Goal: Transaction & Acquisition: Subscribe to service/newsletter

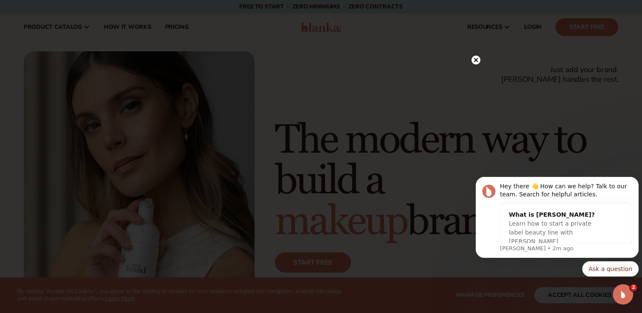
click at [477, 58] on circle at bounding box center [475, 60] width 9 height 9
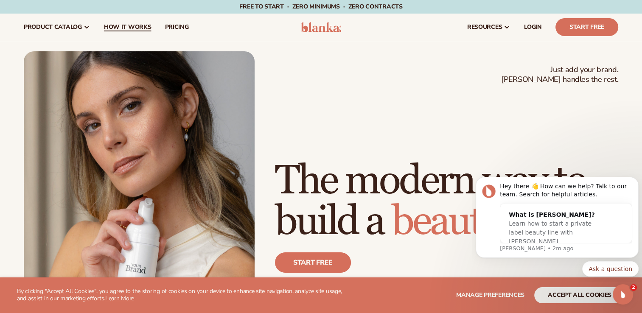
click at [129, 28] on span "How It Works" at bounding box center [127, 27] width 47 height 7
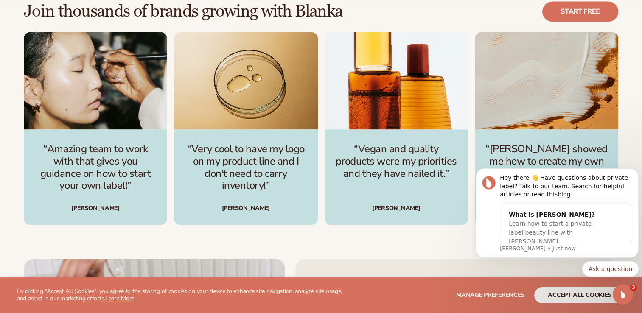
scroll to position [1187, 0]
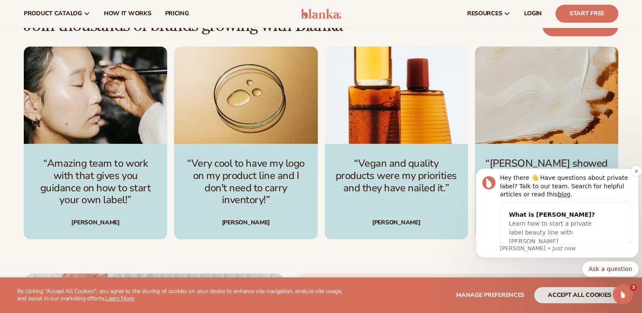
click at [531, 248] on p "[PERSON_NAME] • Just now" at bounding box center [565, 249] width 132 height 8
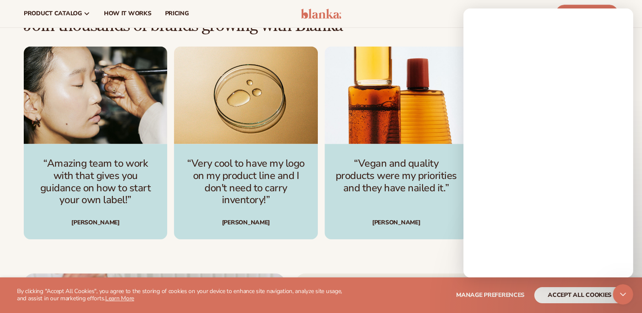
scroll to position [0, 0]
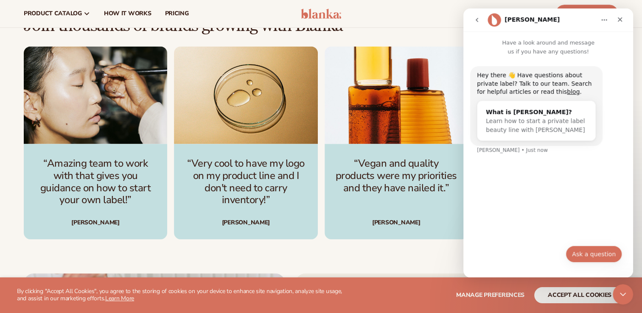
click at [596, 260] on button "Ask a question" at bounding box center [593, 253] width 56 height 17
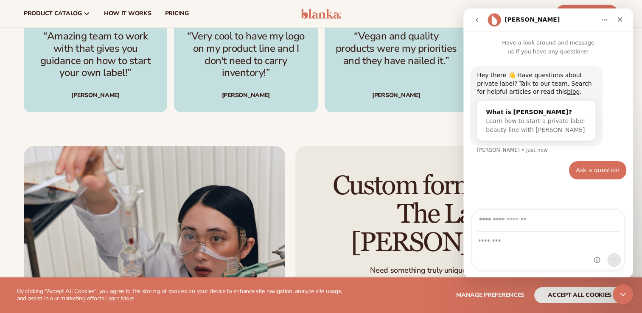
scroll to position [1272, 0]
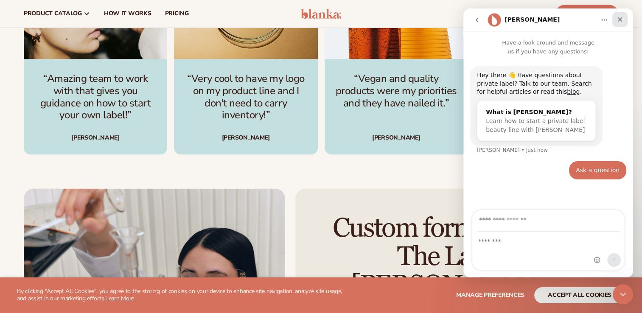
click at [619, 22] on icon "Close" at bounding box center [619, 19] width 7 height 7
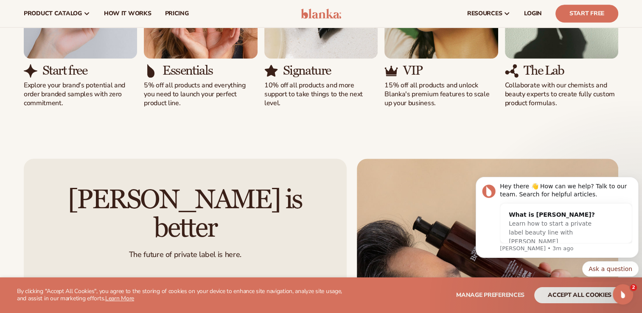
scroll to position [678, 0]
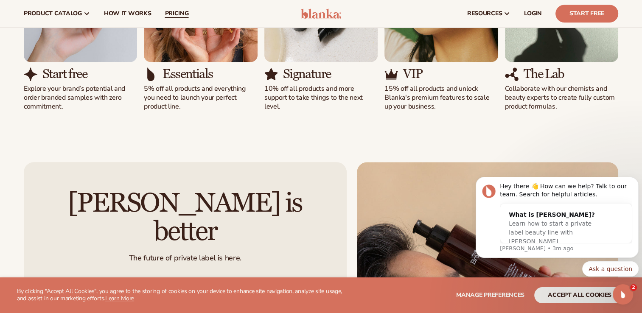
click at [179, 14] on span "pricing" at bounding box center [177, 13] width 24 height 7
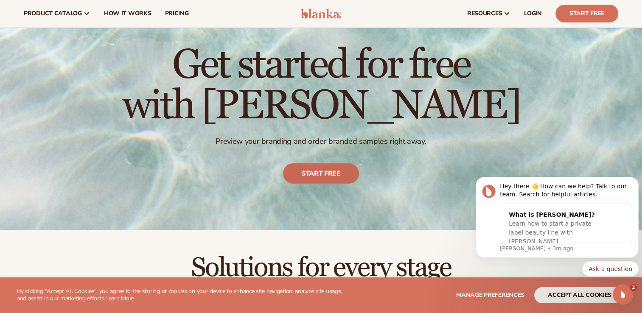
click at [330, 174] on link "Start free" at bounding box center [321, 173] width 76 height 20
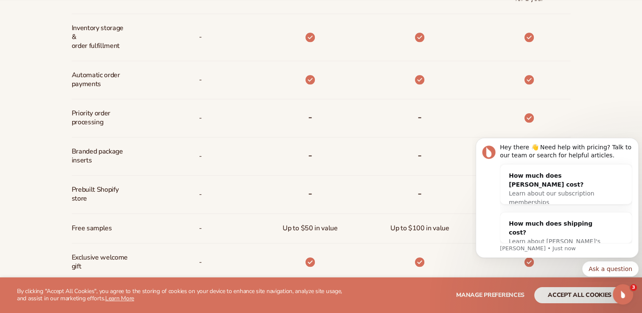
scroll to position [551, 0]
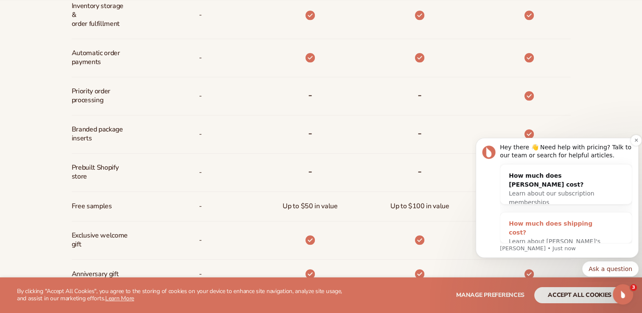
click at [547, 238] on span "Learn about [PERSON_NAME]'s shipping costs" at bounding box center [554, 246] width 92 height 16
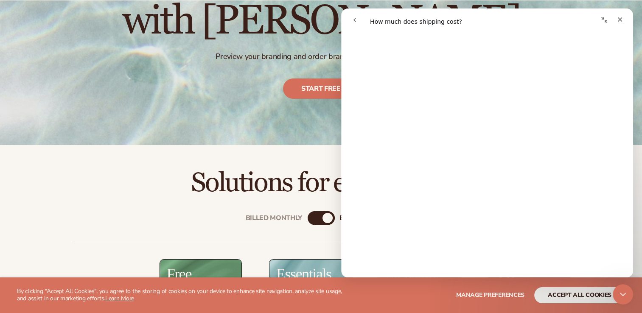
scroll to position [254, 0]
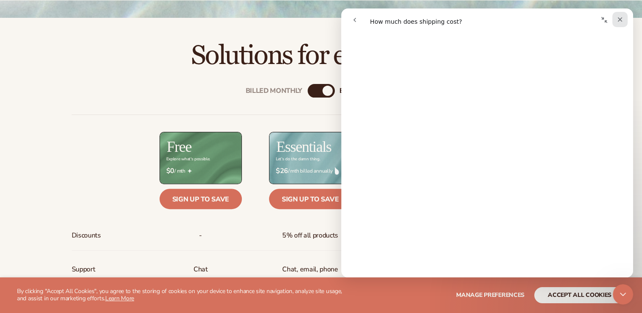
click at [618, 21] on icon "Close" at bounding box center [619, 19] width 5 height 5
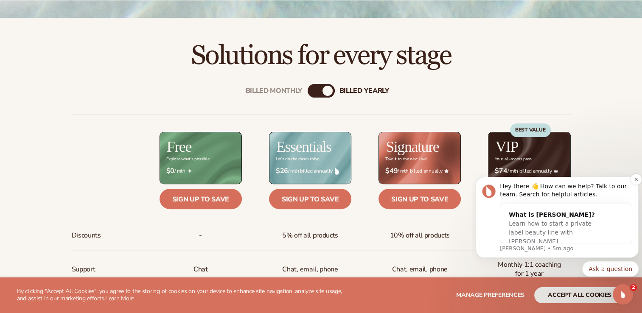
scroll to position [0, 0]
click at [457, 233] on div "10% off all products" at bounding box center [405, 236] width 109 height 30
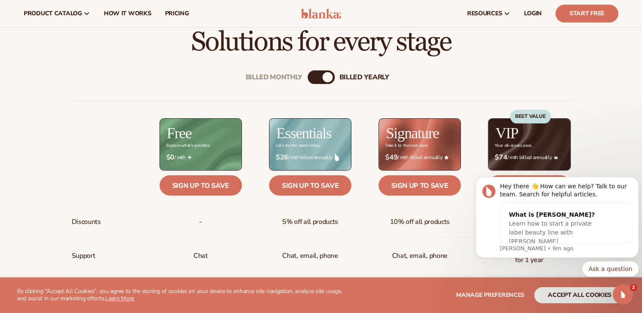
scroll to position [254, 0]
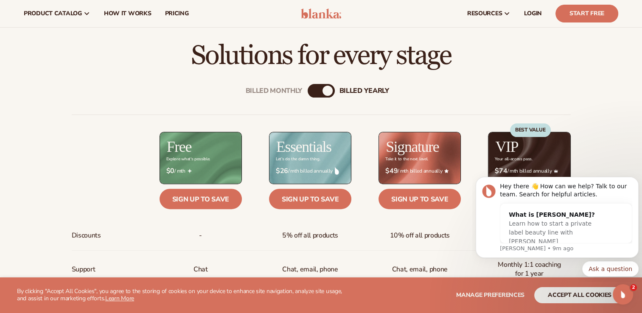
click at [317, 91] on div "Billed Monthly billed Yearly" at bounding box center [320, 91] width 27 height 14
drag, startPoint x: 327, startPoint y: 92, endPoint x: 295, endPoint y: 90, distance: 32.7
click at [307, 90] on div "Billed Monthly billed Yearly" at bounding box center [320, 91] width 27 height 14
drag, startPoint x: 295, startPoint y: 90, endPoint x: 301, endPoint y: 89, distance: 6.1
click at [301, 89] on div "Billed Monthly" at bounding box center [273, 90] width 57 height 8
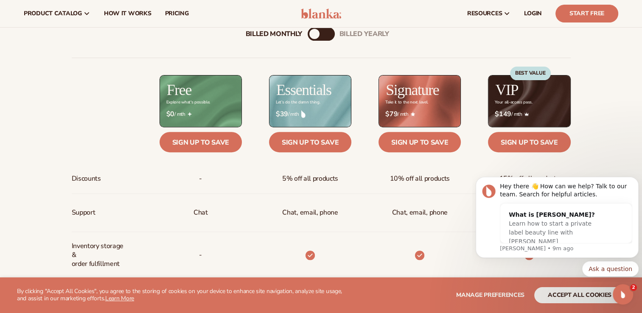
scroll to position [297, 0]
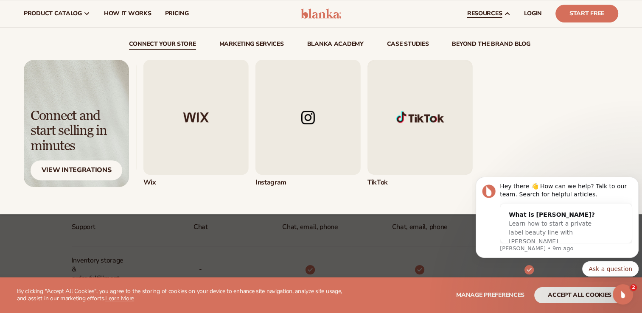
click at [110, 100] on div "Connect and start selling in minutes View Integrations" at bounding box center [321, 123] width 594 height 127
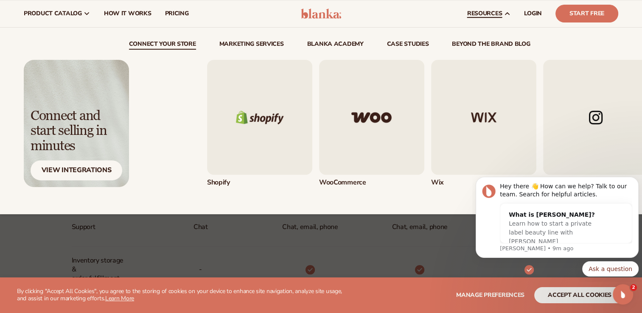
click at [547, 118] on div "Shopify" at bounding box center [448, 123] width 482 height 127
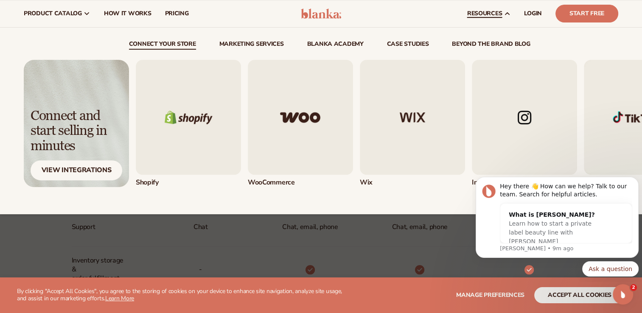
scroll to position [254, 0]
